Goal: Information Seeking & Learning: Learn about a topic

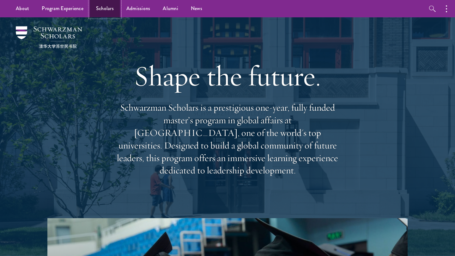
click at [102, 8] on link "Scholars" at bounding box center [105, 8] width 30 height 17
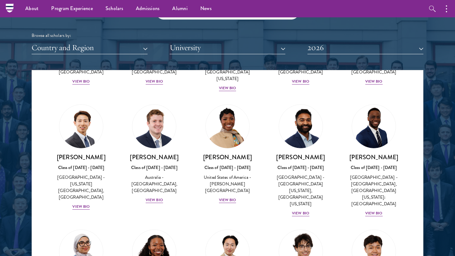
scroll to position [238, 0]
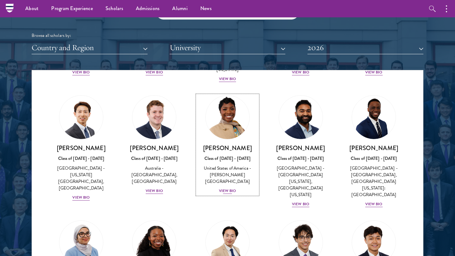
click at [231, 188] on div "View Bio" at bounding box center [227, 191] width 17 height 6
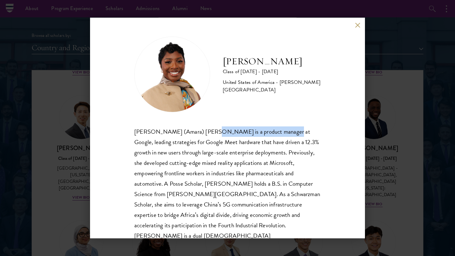
drag, startPoint x: 201, startPoint y: 132, endPoint x: 272, endPoint y: 134, distance: 71.7
click at [272, 134] on div "[PERSON_NAME] (Amara) [PERSON_NAME] is a product manager at Google, leading str…" at bounding box center [227, 189] width 186 height 125
click at [168, 148] on div "[PERSON_NAME] (Amara) [PERSON_NAME] is a product manager at Google, leading str…" at bounding box center [227, 189] width 186 height 125
click at [183, 168] on div "[PERSON_NAME] (Amara) [PERSON_NAME] is a product manager at Google, leading str…" at bounding box center [227, 189] width 186 height 125
click at [357, 24] on button at bounding box center [357, 24] width 5 height 5
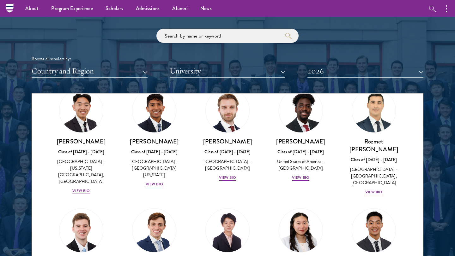
scroll to position [2882, 0]
click at [228, 39] on input "search" at bounding box center [227, 36] width 142 height 14
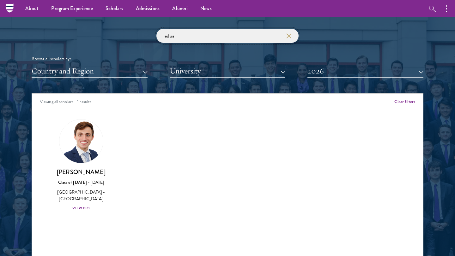
type input "edua"
click at [95, 175] on h3 "[PERSON_NAME]" at bounding box center [81, 172] width 61 height 8
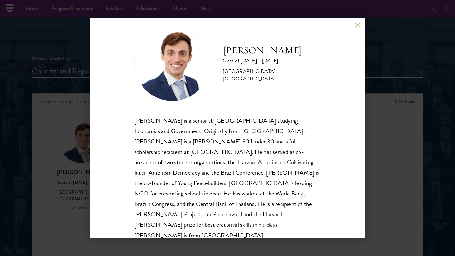
scroll to position [11, 0]
